Goal: Information Seeking & Learning: Ask a question

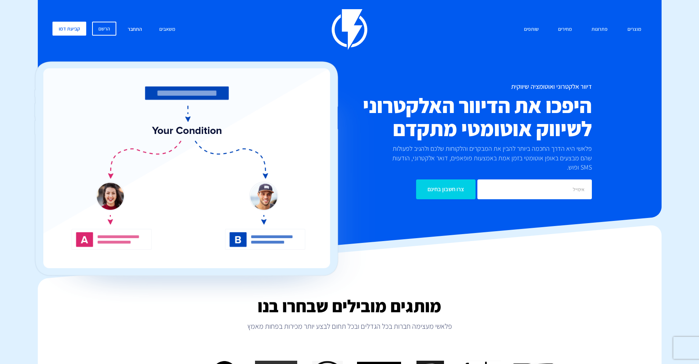
click at [137, 29] on link "התחבר" at bounding box center [134, 30] width 25 height 16
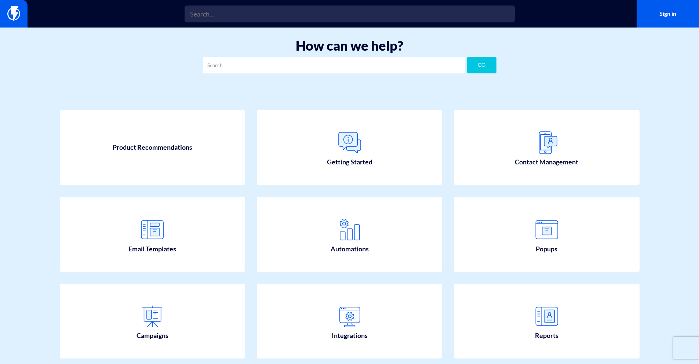
click at [273, 82] on div "How can we help? GO" at bounding box center [349, 58] width 699 height 61
drag, startPoint x: 275, startPoint y: 85, endPoint x: 339, endPoint y: 47, distance: 75.3
click at [340, 47] on div "How can we help? GO" at bounding box center [349, 58] width 699 height 61
click at [309, 43] on h1 "How can we help?" at bounding box center [349, 46] width 677 height 15
drag, startPoint x: 304, startPoint y: 41, endPoint x: 279, endPoint y: 52, distance: 27.3
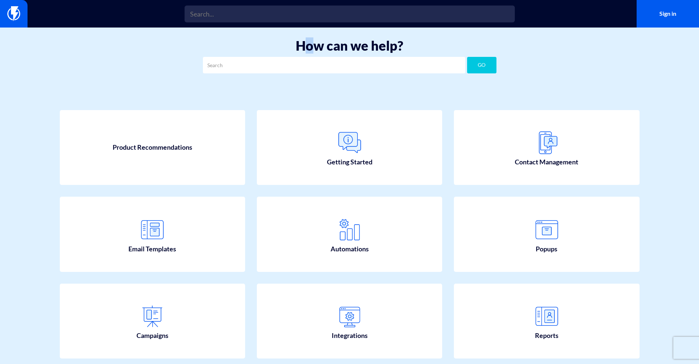
click at [279, 52] on h1 "How can we help?" at bounding box center [349, 46] width 677 height 15
drag, startPoint x: 249, startPoint y: 47, endPoint x: 411, endPoint y: 48, distance: 161.4
click at [410, 48] on h1 "How can we help?" at bounding box center [349, 46] width 677 height 15
click at [414, 48] on h1 "How can we help?" at bounding box center [349, 46] width 677 height 15
drag, startPoint x: 385, startPoint y: 49, endPoint x: 264, endPoint y: 47, distance: 121.1
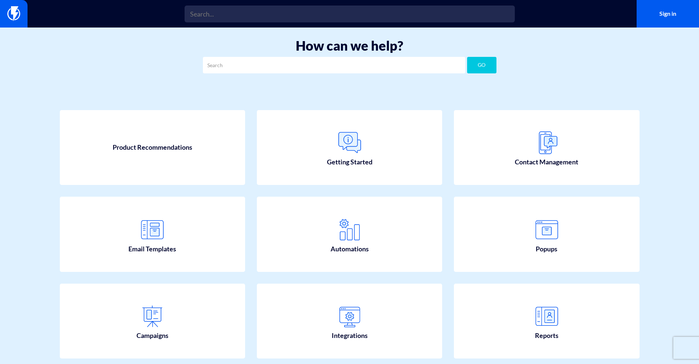
click at [264, 47] on h1 "How can we help?" at bounding box center [349, 46] width 677 height 15
click at [272, 41] on h1 "How can we help?" at bounding box center [349, 46] width 677 height 15
drag, startPoint x: 288, startPoint y: 40, endPoint x: 421, endPoint y: 41, distance: 133.1
click at [420, 42] on h1 "How can we help?" at bounding box center [349, 46] width 677 height 15
click at [421, 41] on h1 "How can we help?" at bounding box center [349, 46] width 677 height 15
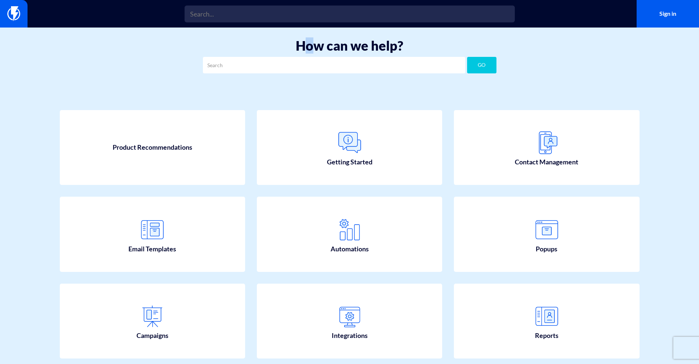
drag, startPoint x: 409, startPoint y: 38, endPoint x: 303, endPoint y: 39, distance: 106.0
click at [303, 39] on div "How can we help? GO" at bounding box center [349, 58] width 699 height 61
click at [303, 39] on h1 "How can we help?" at bounding box center [349, 46] width 677 height 15
drag, startPoint x: 283, startPoint y: 43, endPoint x: 428, endPoint y: 43, distance: 144.5
click at [427, 43] on h1 "How can we help?" at bounding box center [349, 46] width 677 height 15
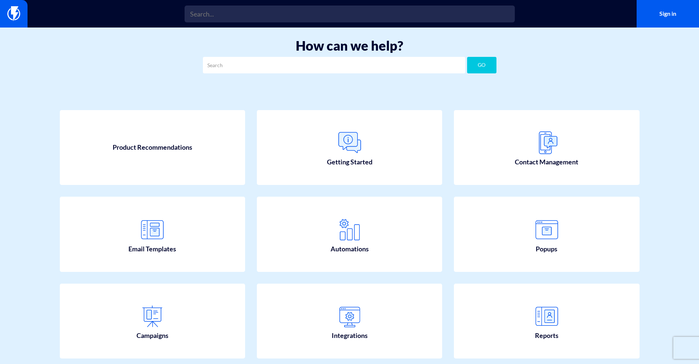
click at [428, 43] on h1 "How can we help?" at bounding box center [349, 46] width 677 height 15
